Goal: Find contact information: Find contact information

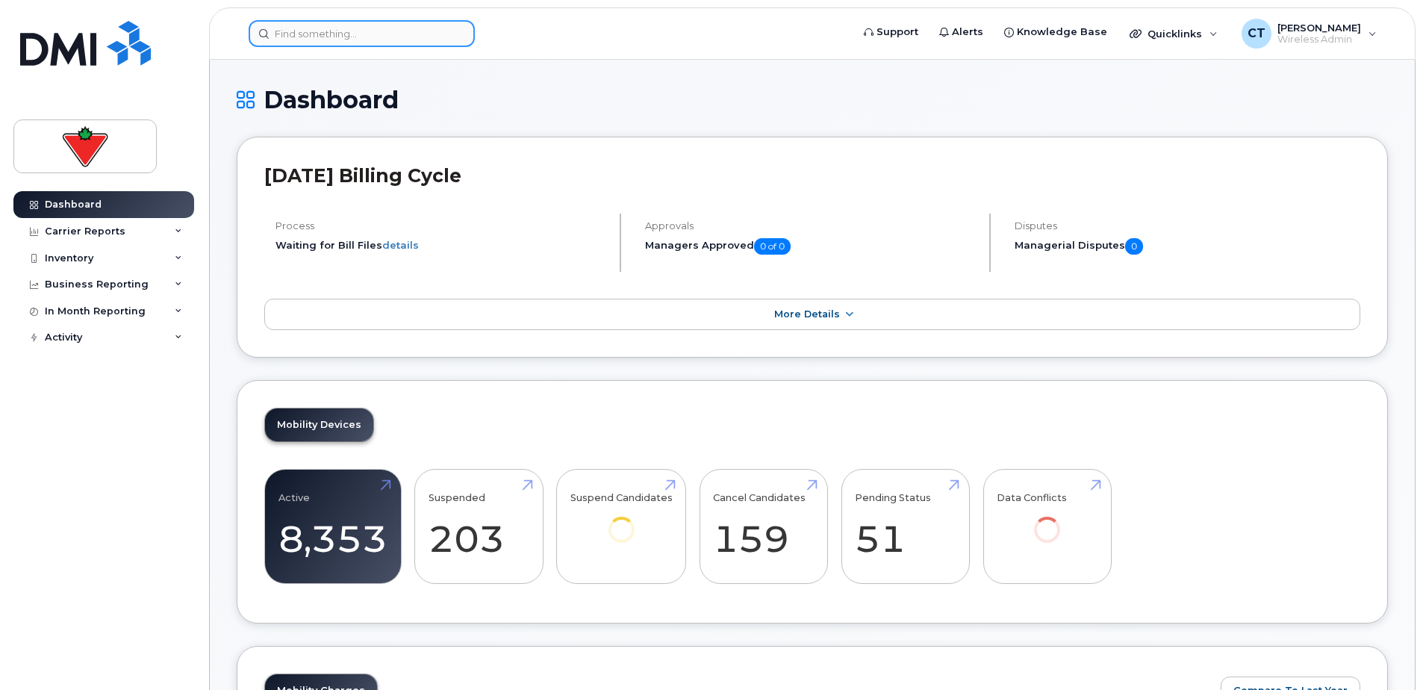
click at [317, 38] on input at bounding box center [362, 33] width 226 height 27
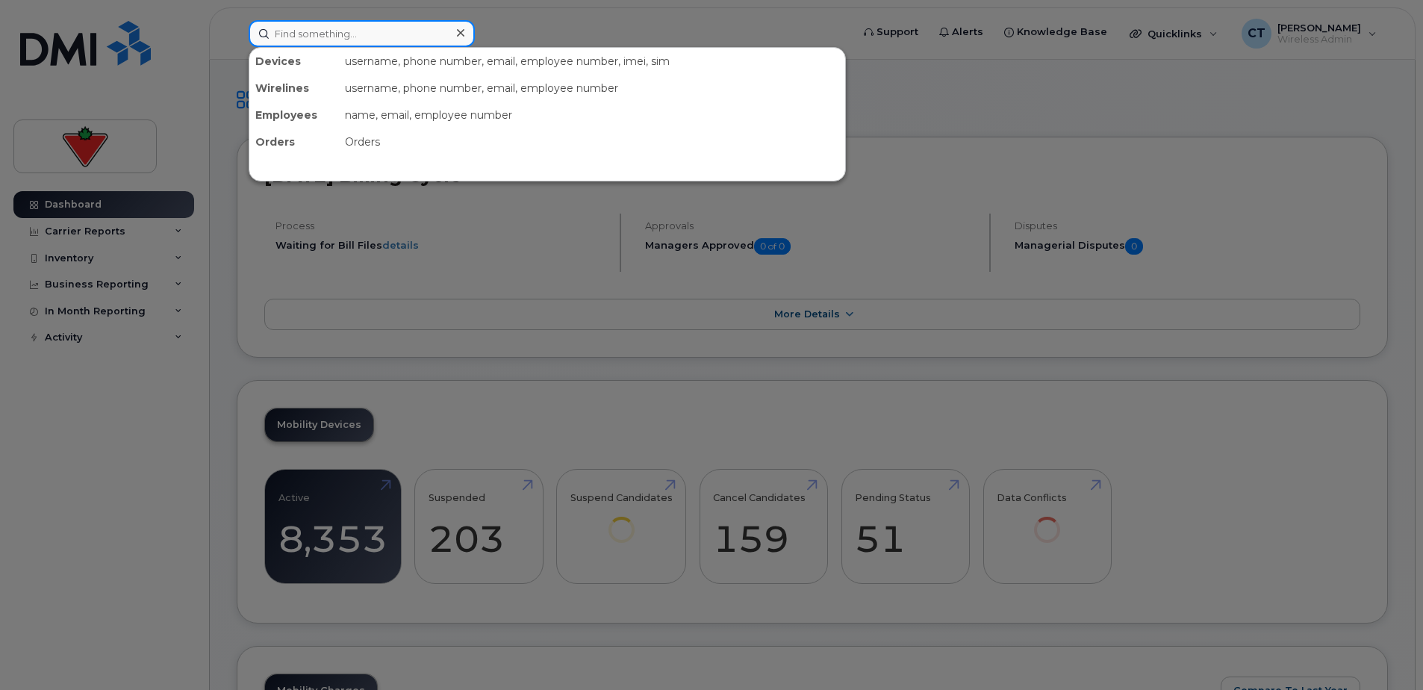
paste input "[PERSON_NAME]"
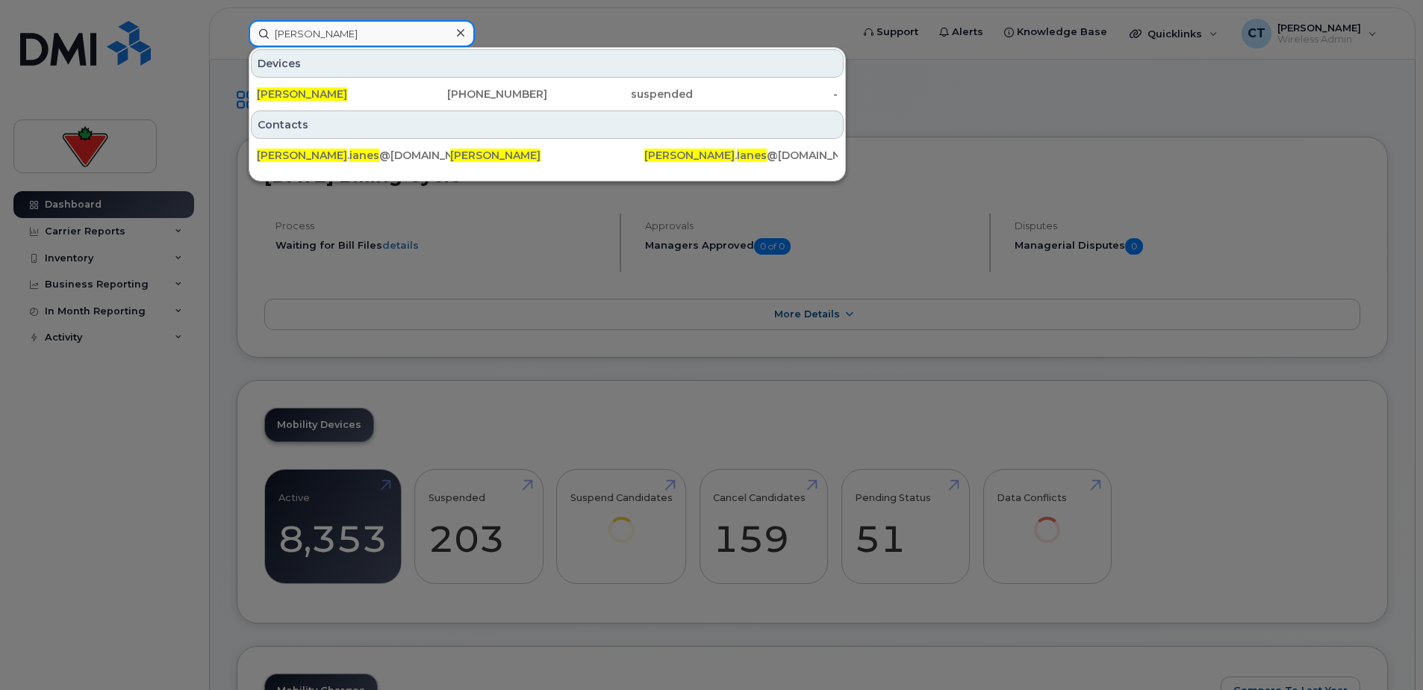
type input "[PERSON_NAME]"
click at [403, 100] on div "[PHONE_NUMBER]" at bounding box center [475, 94] width 146 height 15
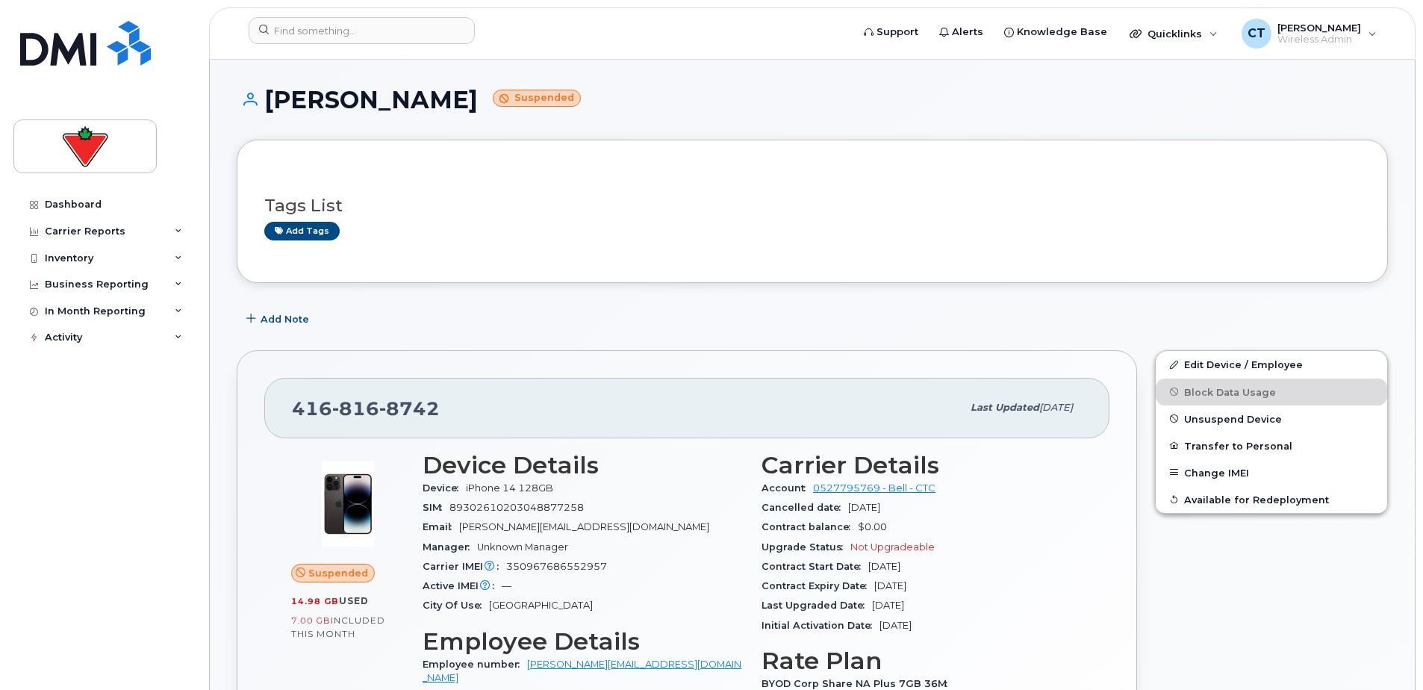
click at [343, 408] on span "816" at bounding box center [355, 408] width 47 height 22
copy span "416 816 8742"
